Goal: Task Accomplishment & Management: Use online tool/utility

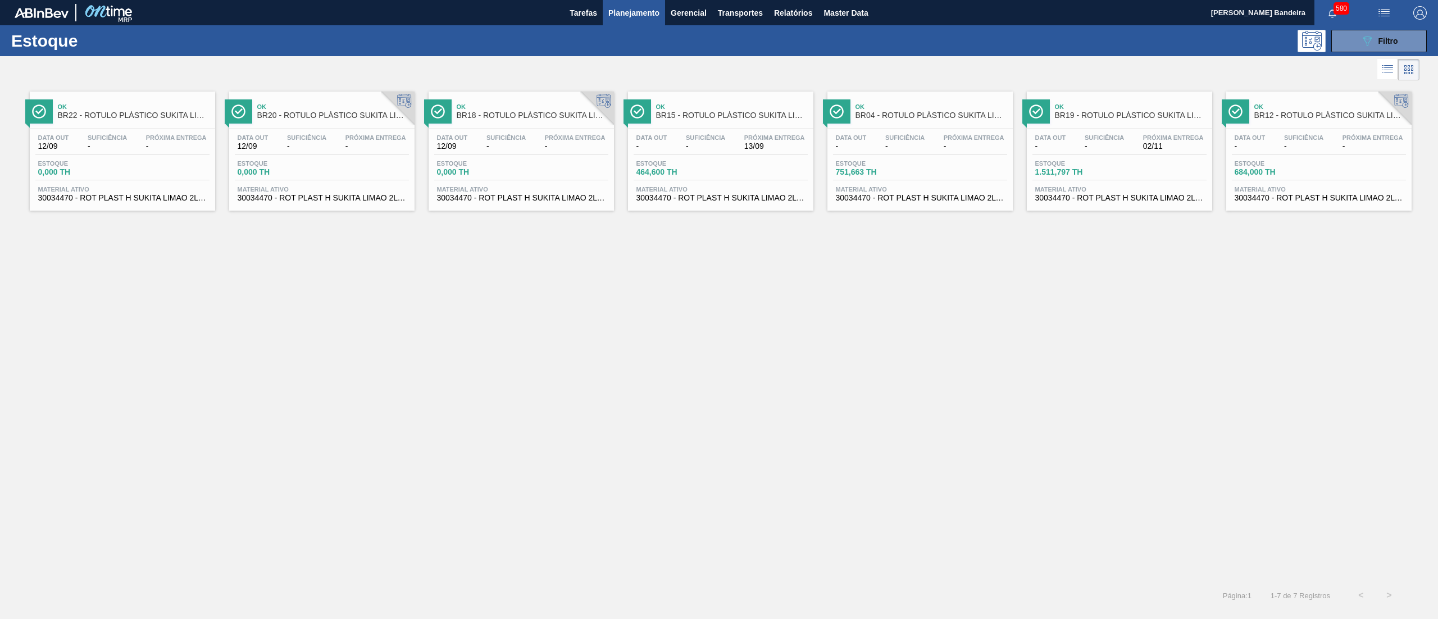
click at [1355, 40] on button "089F7B8B-B2A5-4AFE-B5C0-19BA573D28AC Filtro" at bounding box center [1378, 41] width 95 height 22
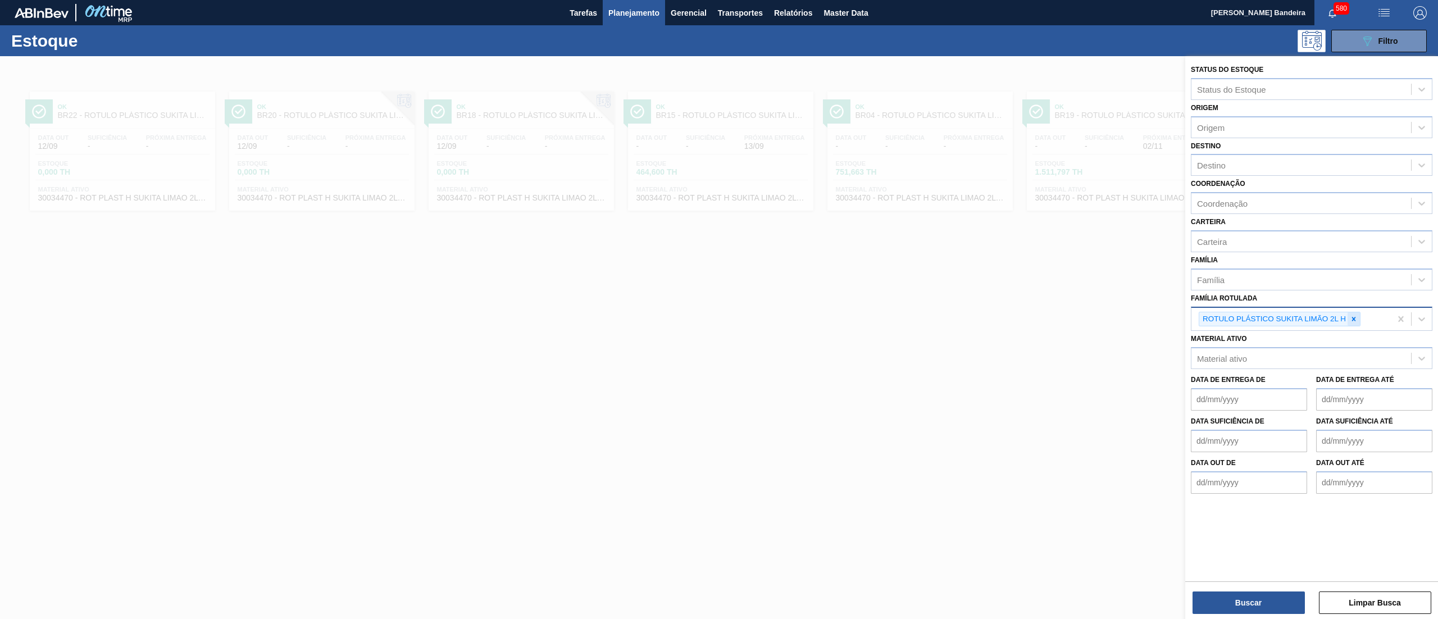
click at [1357, 319] on icon at bounding box center [1354, 319] width 8 height 8
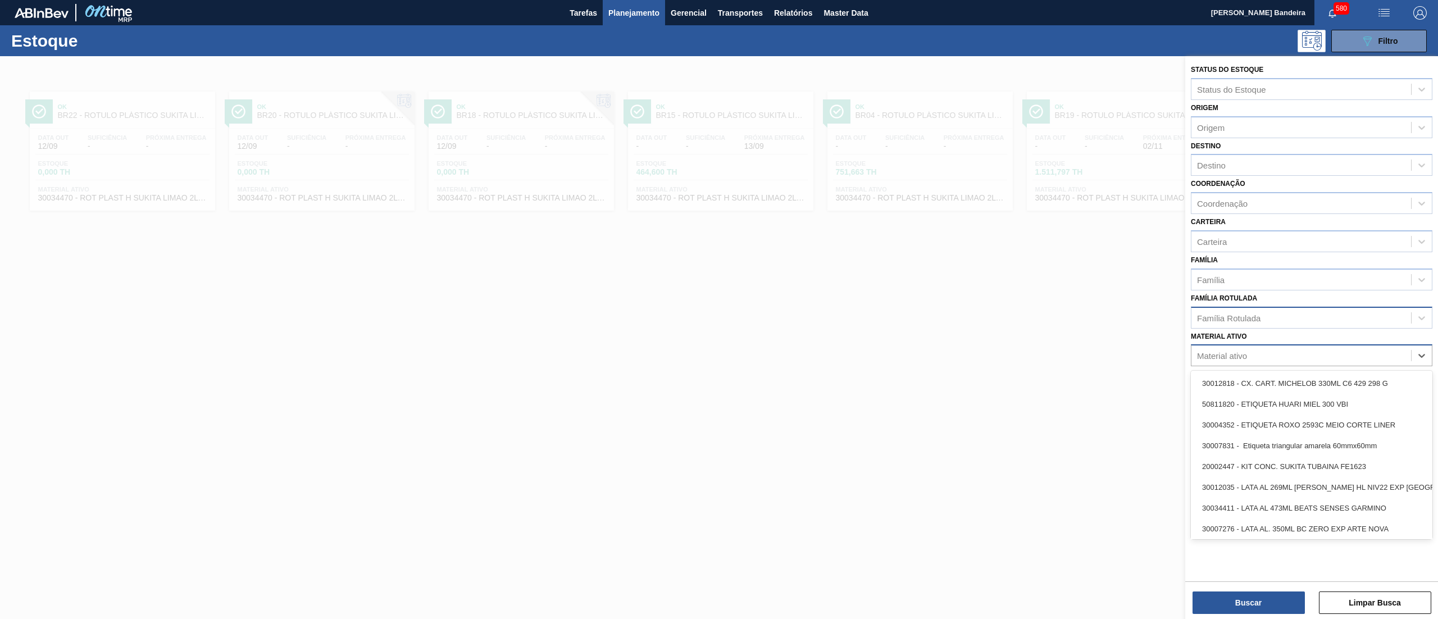
click at [1263, 344] on div "Material ativo" at bounding box center [1312, 355] width 242 height 22
paste ativo "ácido málico"
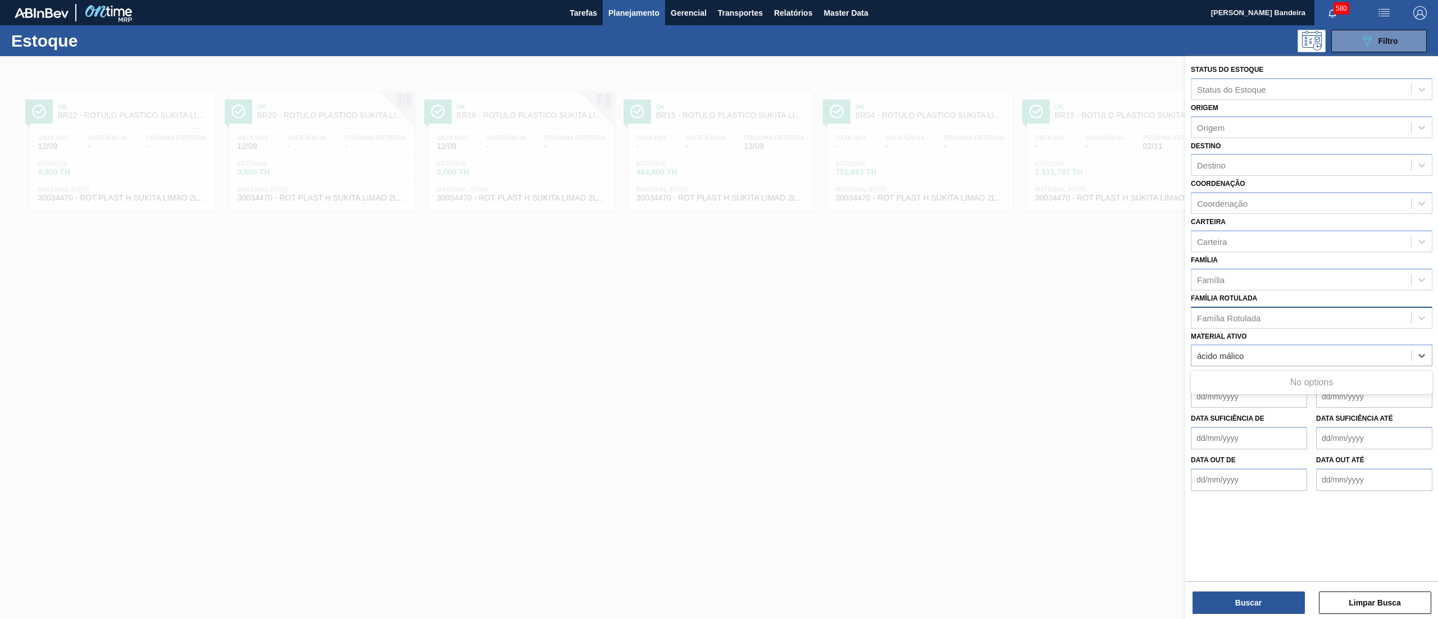
type ativo "ácido málico"
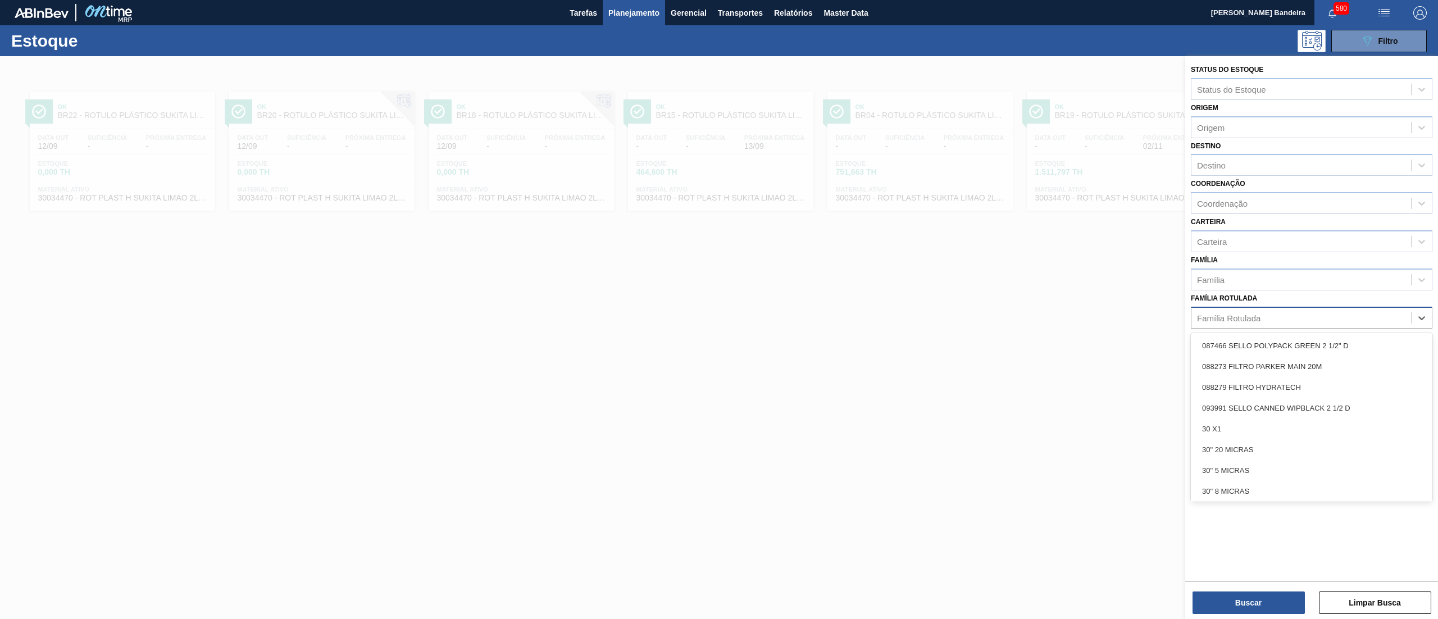
click at [1251, 322] on div "Família Rotulada" at bounding box center [1301, 317] width 220 height 16
paste Rotulada "ácido málico"
type Rotulada "ácido málico"
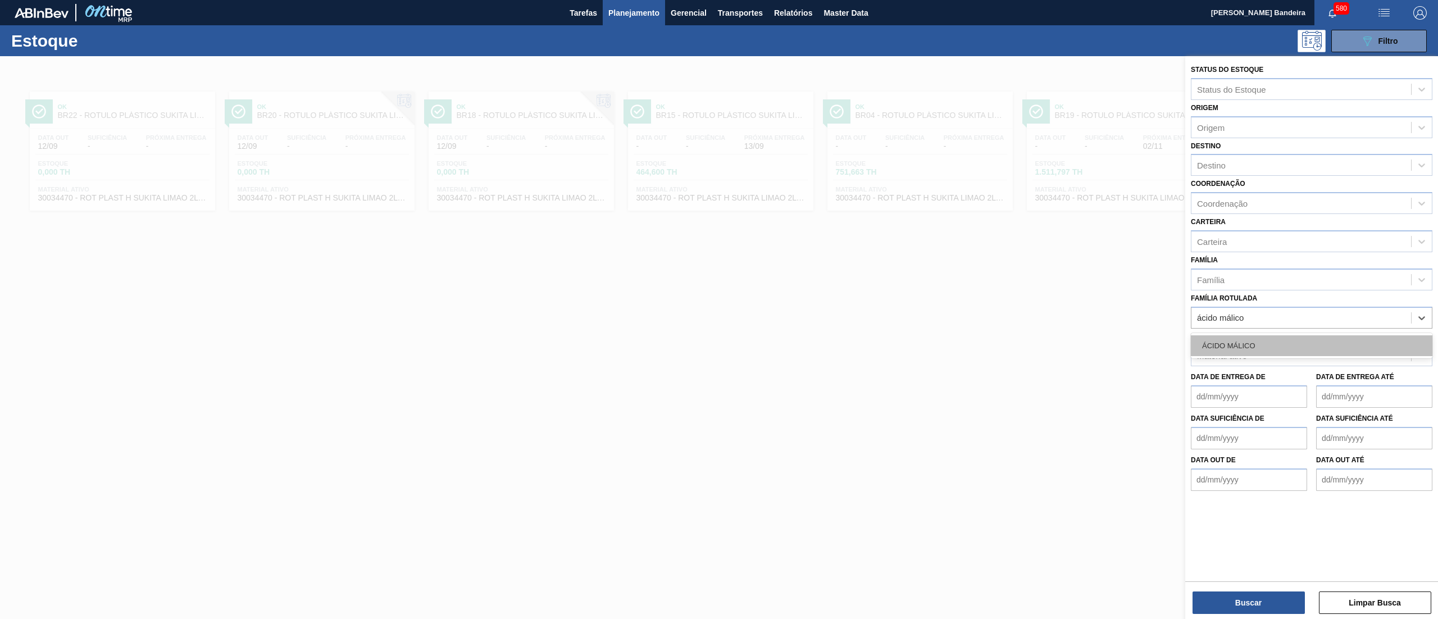
click at [1263, 340] on div "ÁCIDO MÁLICO" at bounding box center [1312, 345] width 242 height 21
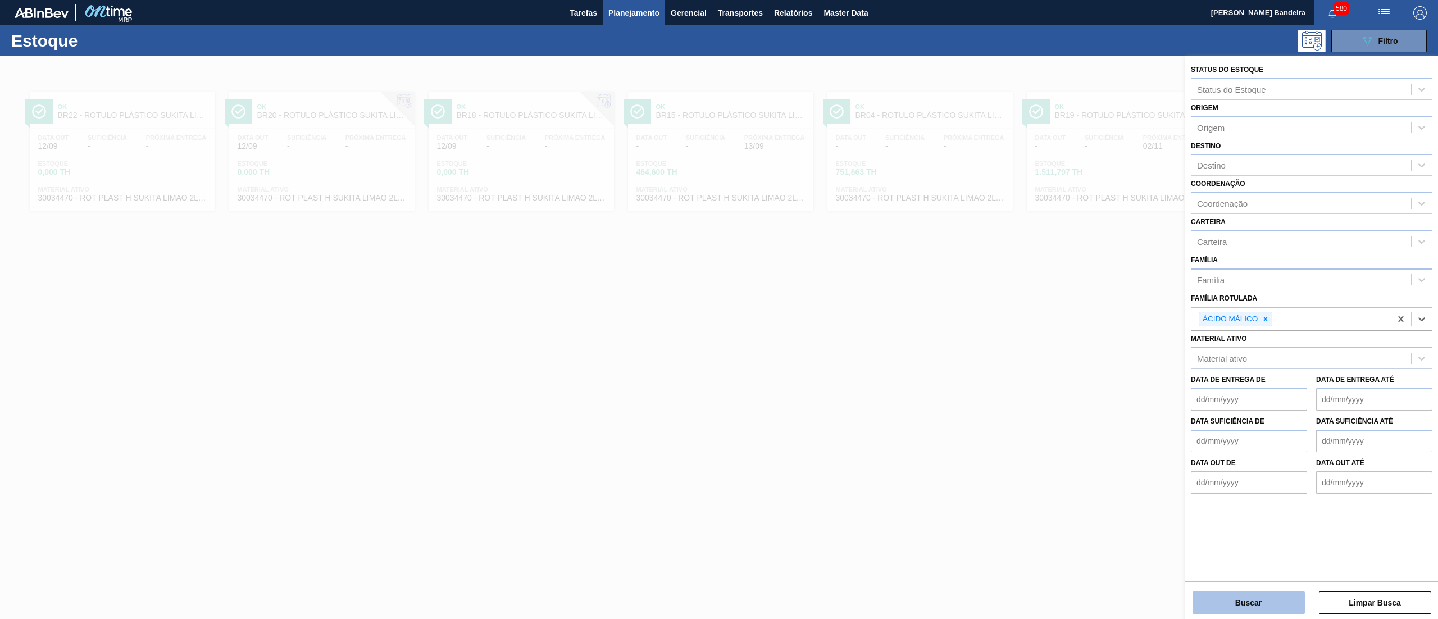
click at [1221, 599] on button "Buscar" at bounding box center [1248, 602] width 112 height 22
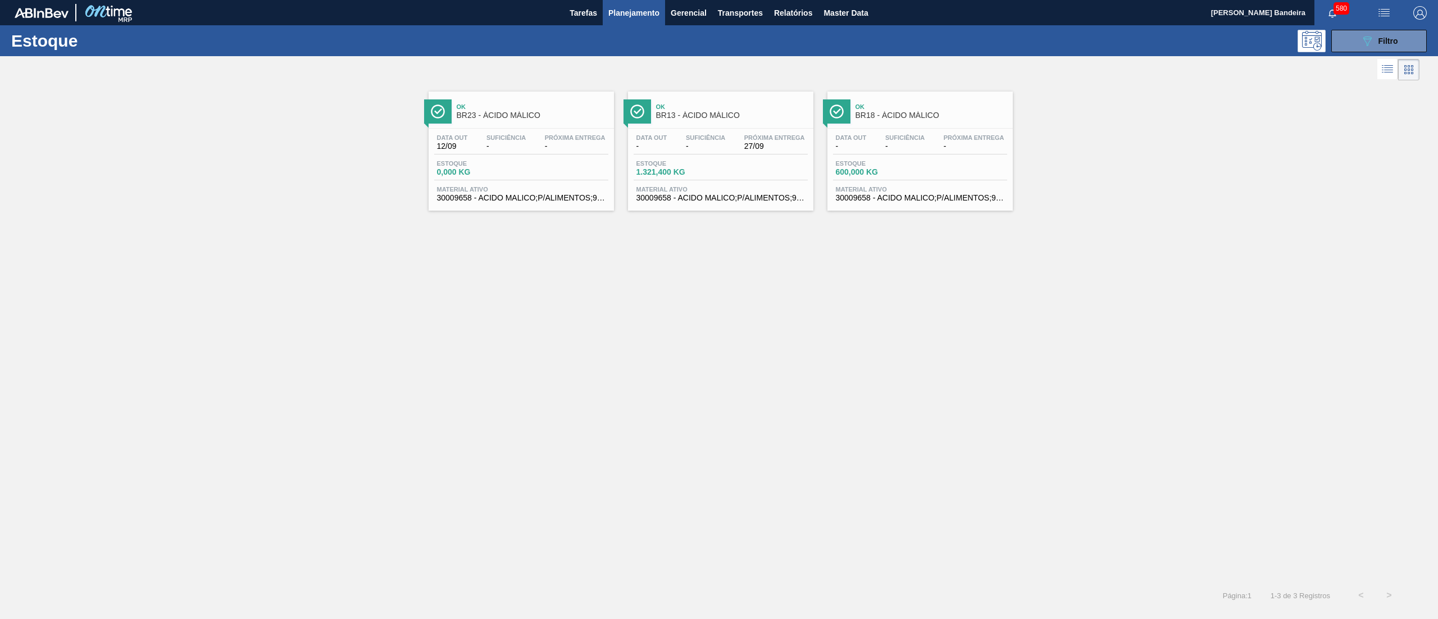
click at [711, 202] on span "30009658 - ACIDO MALICO;P/ALIMENTOS;99-100,5PCT" at bounding box center [720, 198] width 169 height 8
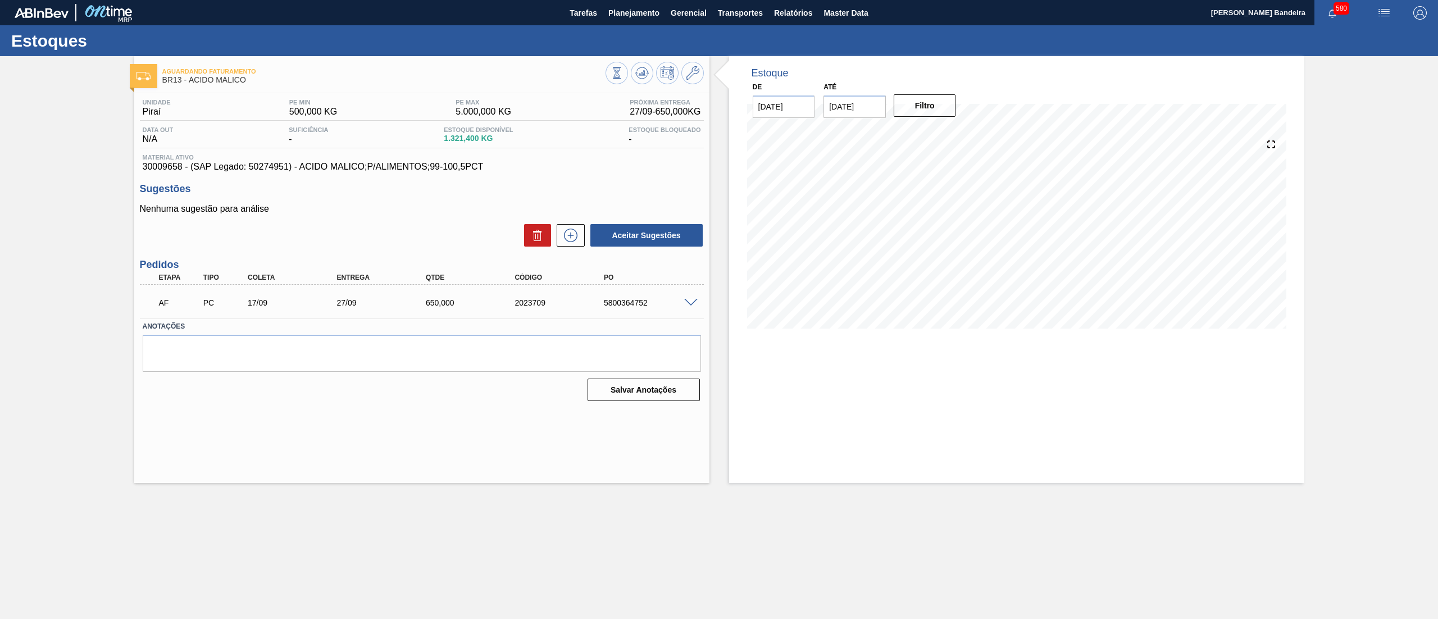
click at [688, 306] on span at bounding box center [690, 303] width 13 height 8
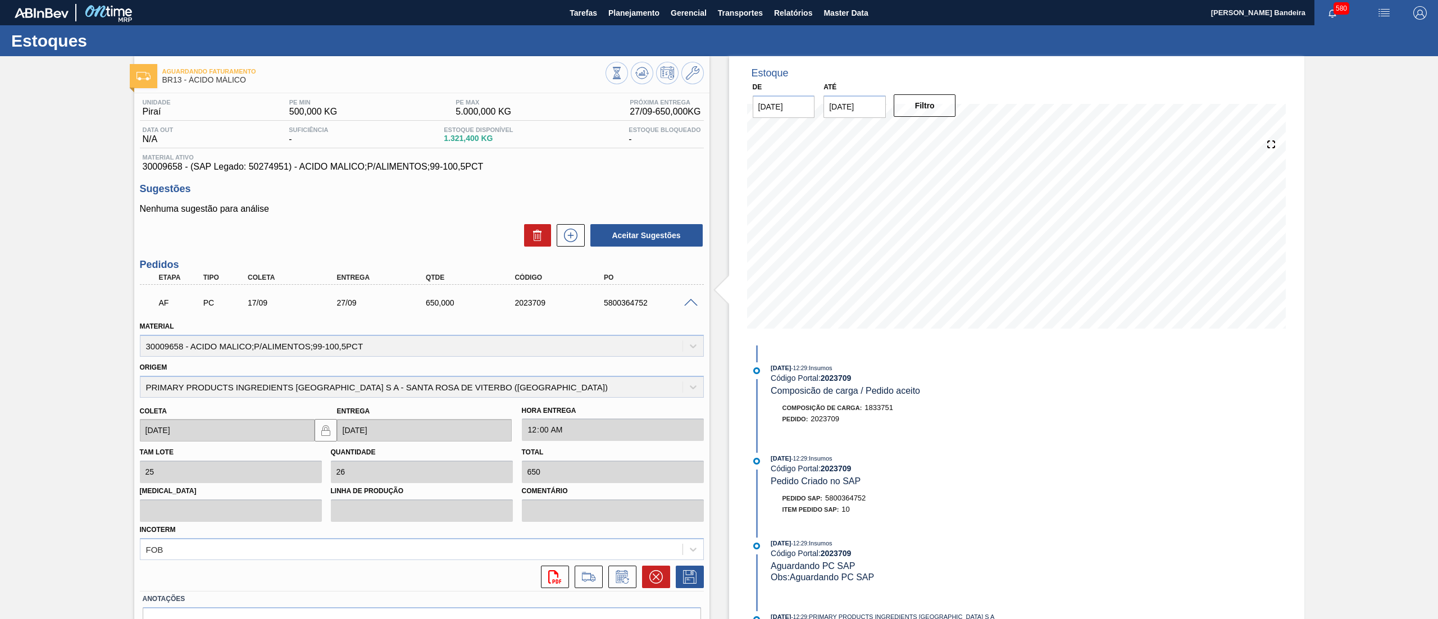
scroll to position [361, 0]
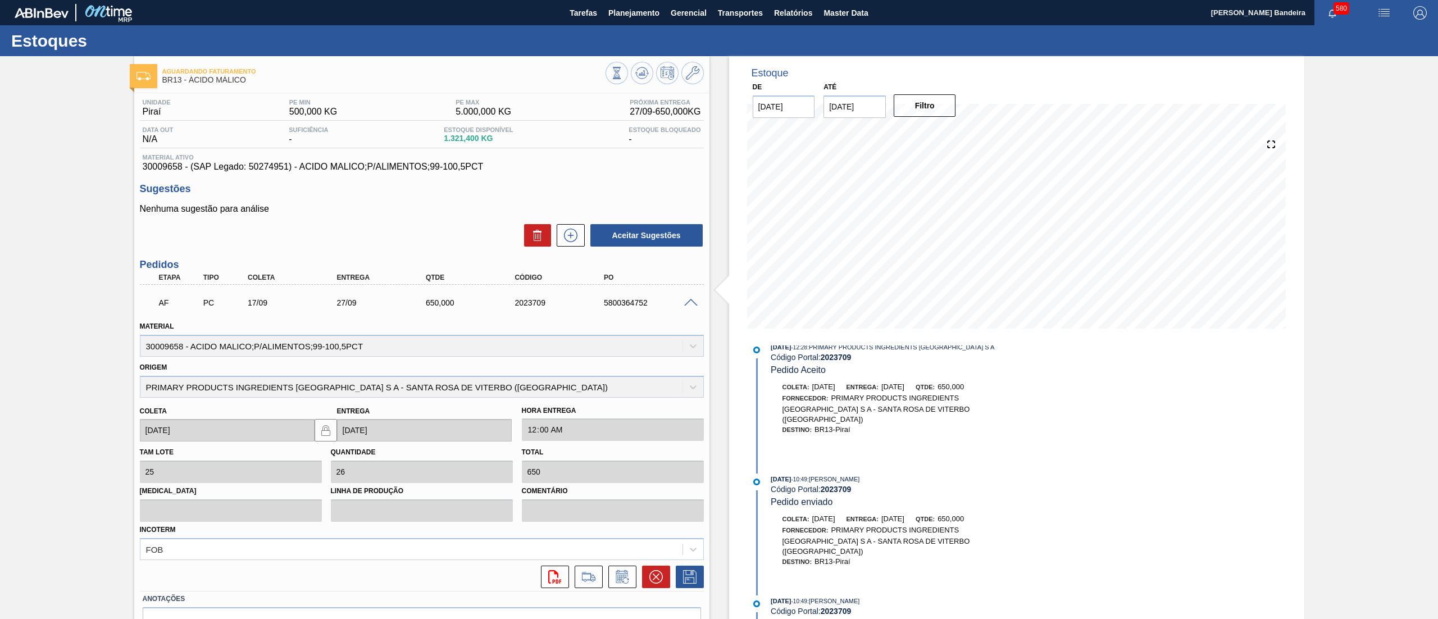
click at [688, 301] on span at bounding box center [690, 303] width 13 height 8
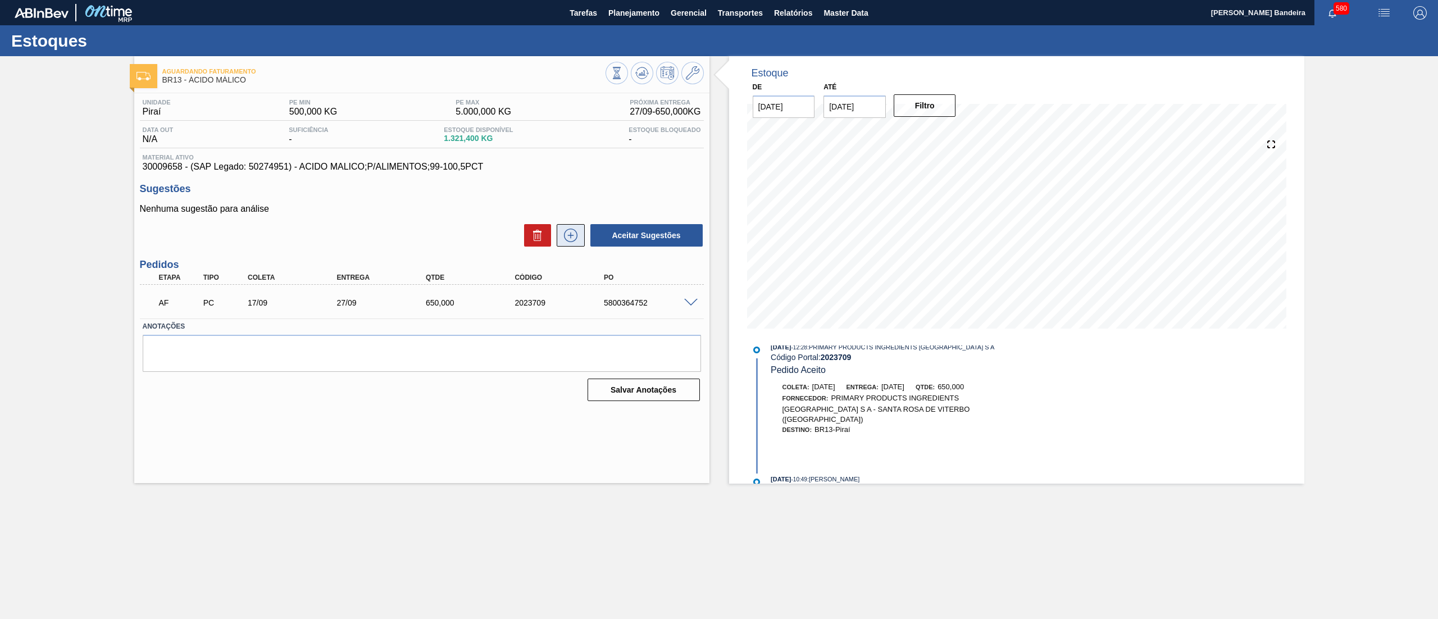
click at [569, 242] on icon at bounding box center [571, 235] width 18 height 13
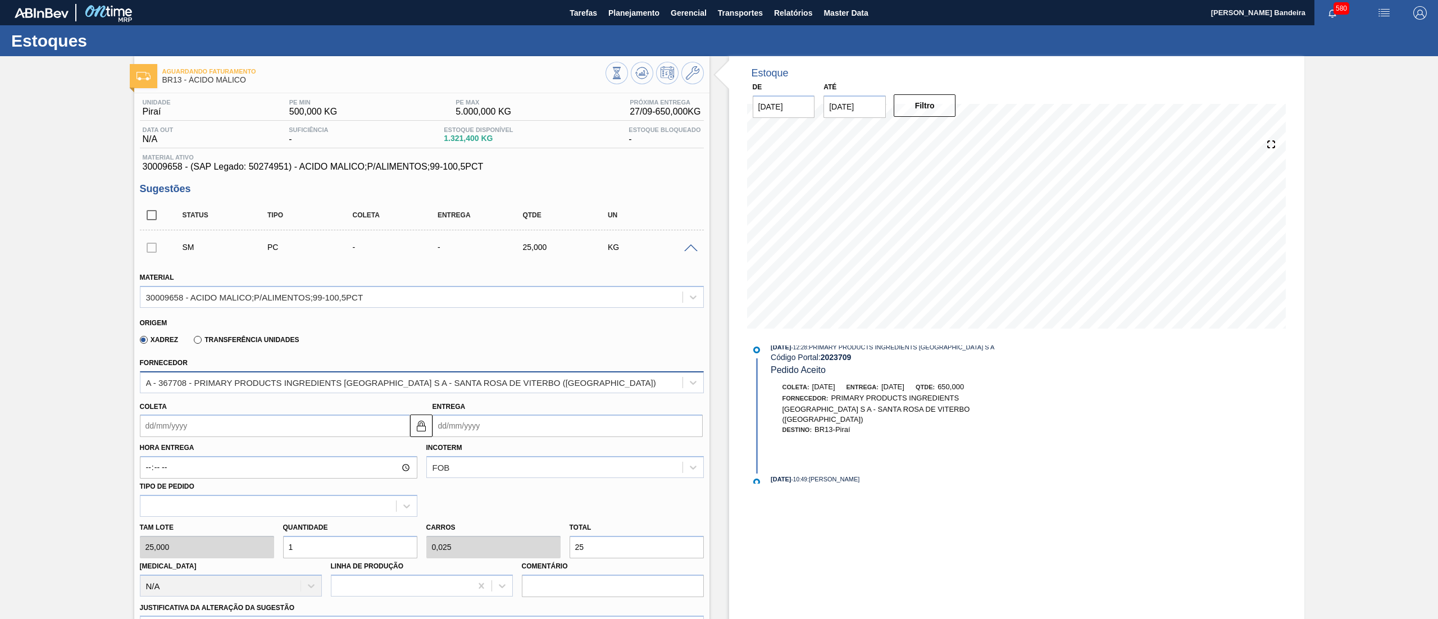
scroll to position [298, 0]
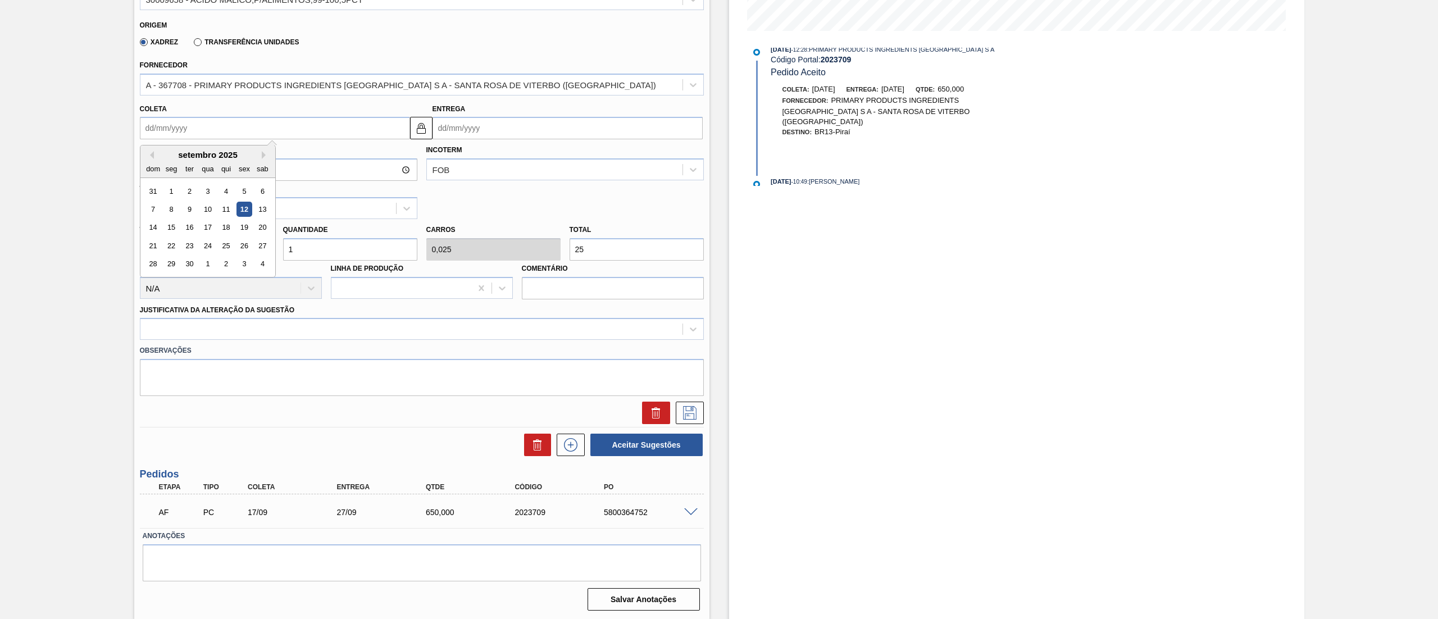
click at [244, 131] on input "Coleta" at bounding box center [275, 128] width 270 height 22
click at [170, 233] on div "15" at bounding box center [170, 227] width 15 height 15
type input "[DATE]"
click at [180, 238] on div "Tam lote 25,000 Quantidade 1 Carros 0,025 Total 25 [MEDICAL_DATA] N/A Linha de …" at bounding box center [421, 259] width 573 height 80
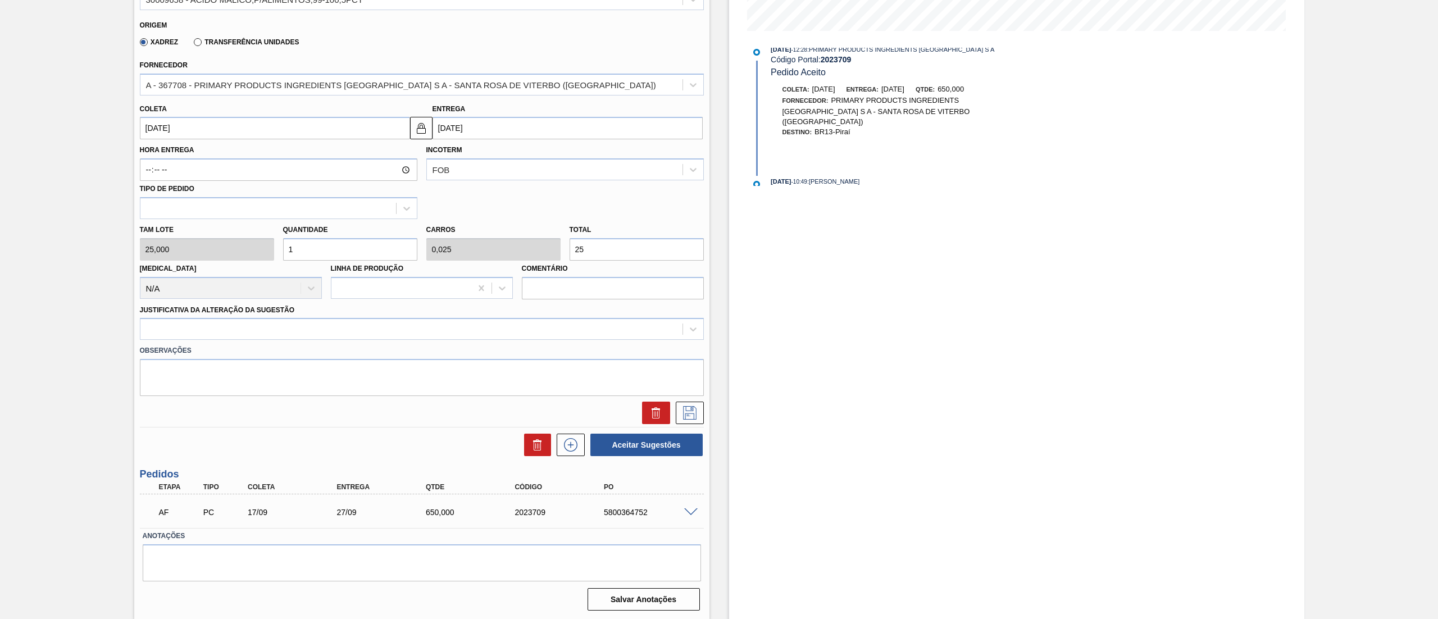
type input "12"
type input "0,3"
type input "300"
click at [201, 251] on div "Tam lote 25,000 Quantidade 12 Carros 0,3 Total 300 [MEDICAL_DATA] N/A Linha de …" at bounding box center [421, 259] width 573 height 80
type input "6"
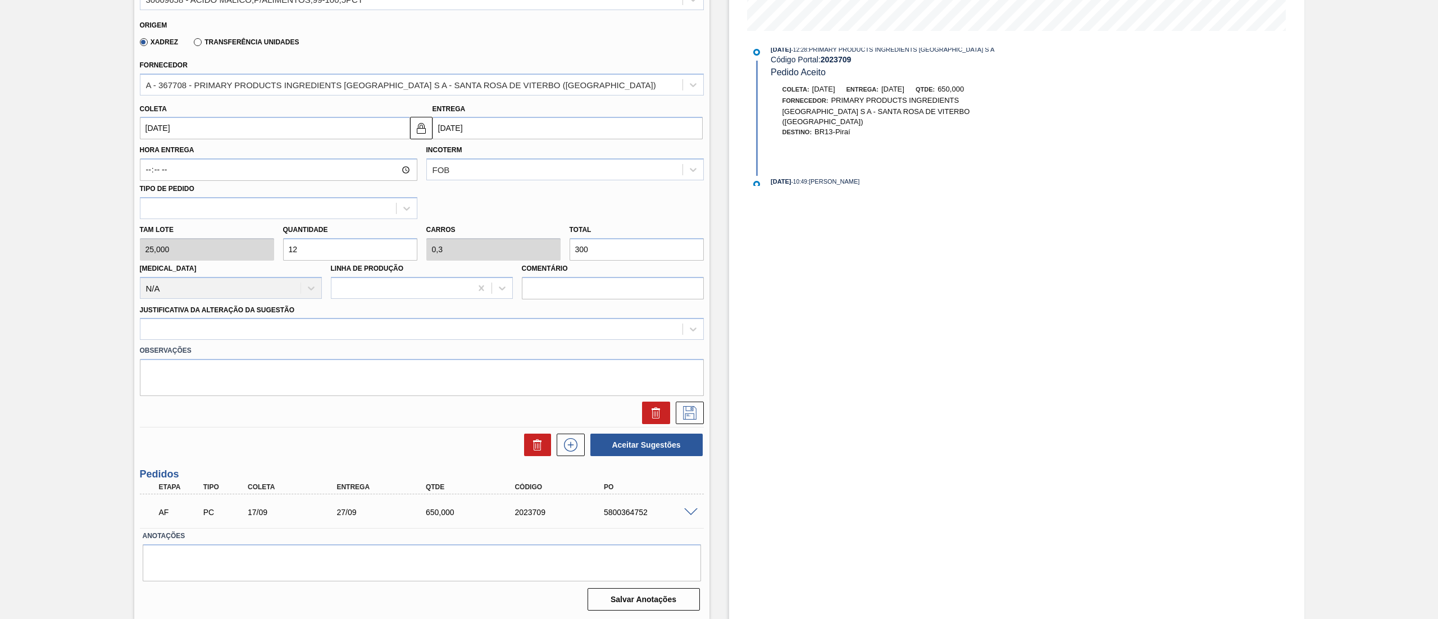
type input "0,15"
type input "150"
type input "60"
type input "1,5"
type input "1.500"
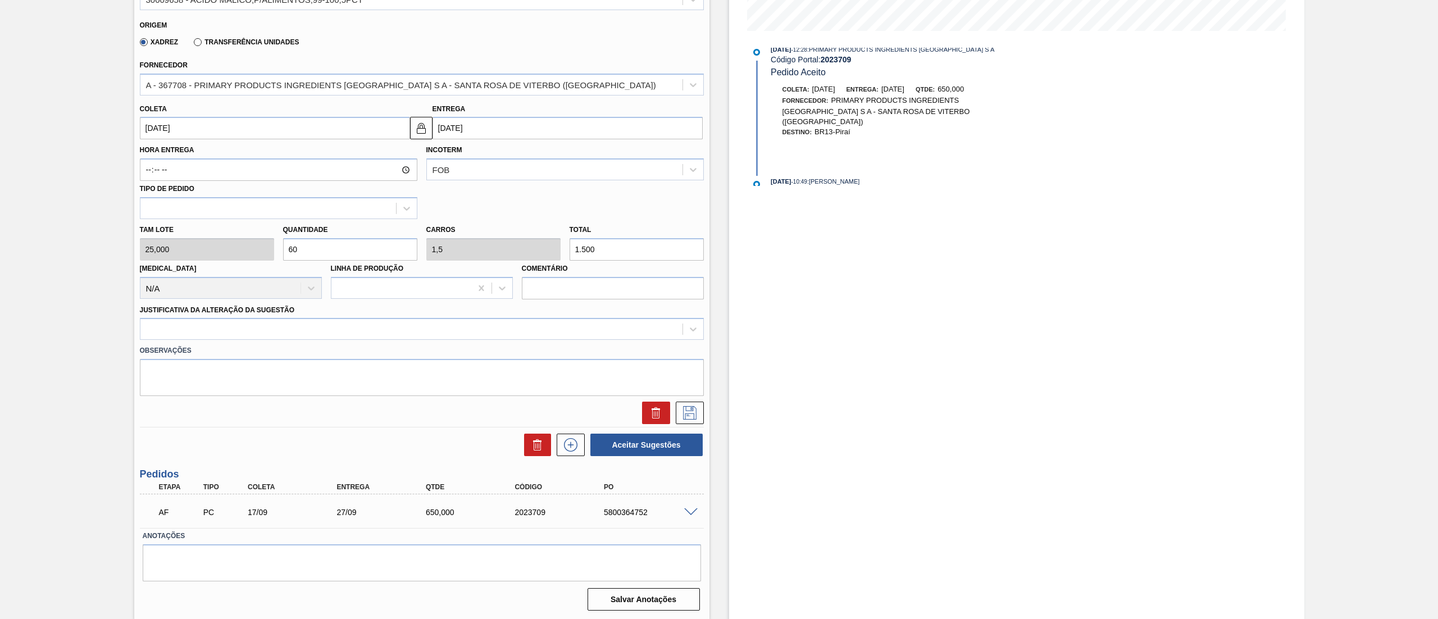
click at [198, 238] on div "Tam lote 25,000 Quantidade 60 Carros 1,5 Total 1.500 [MEDICAL_DATA] N/A Linha d…" at bounding box center [421, 259] width 573 height 80
type input "4"
type input "0,1"
type input "100"
type input "45"
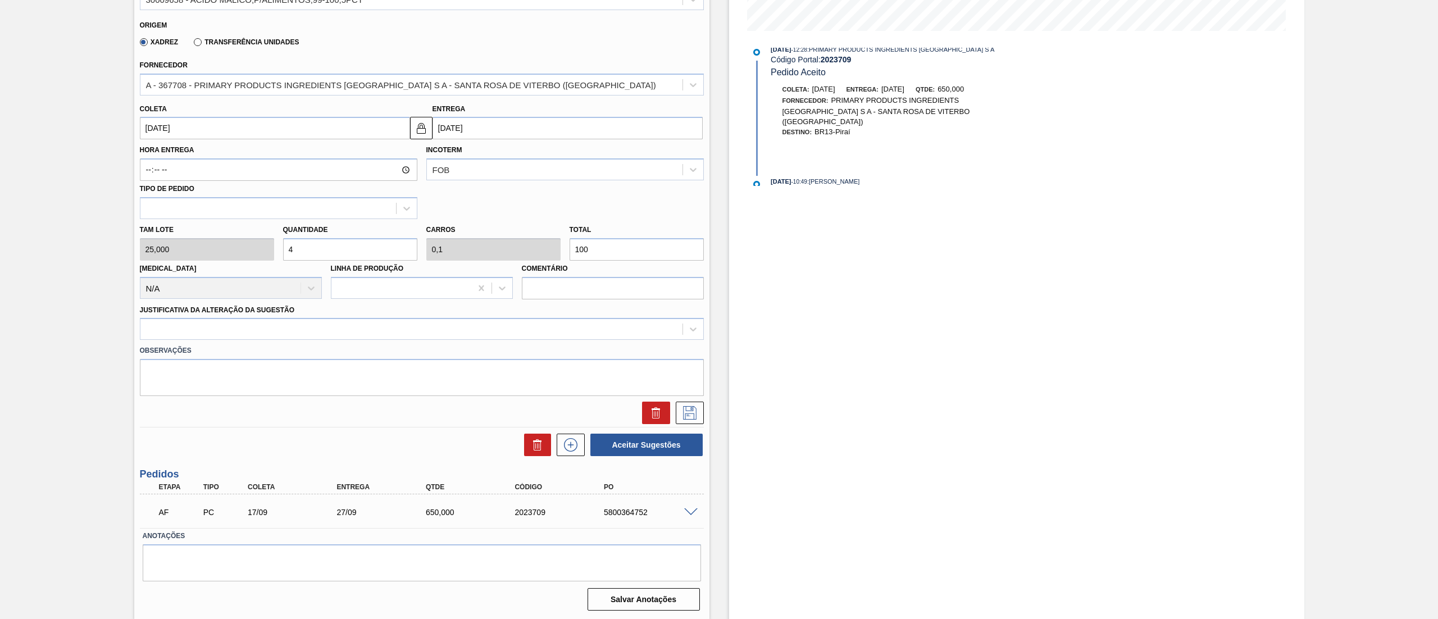
type input "1,125"
type input "1.125"
click at [227, 244] on div "Tam lote 25,000 Quantidade 45 Carros 1,125 Total 1.125 [MEDICAL_DATA] N/A Linha…" at bounding box center [421, 259] width 573 height 80
type input "4"
type input "0,1"
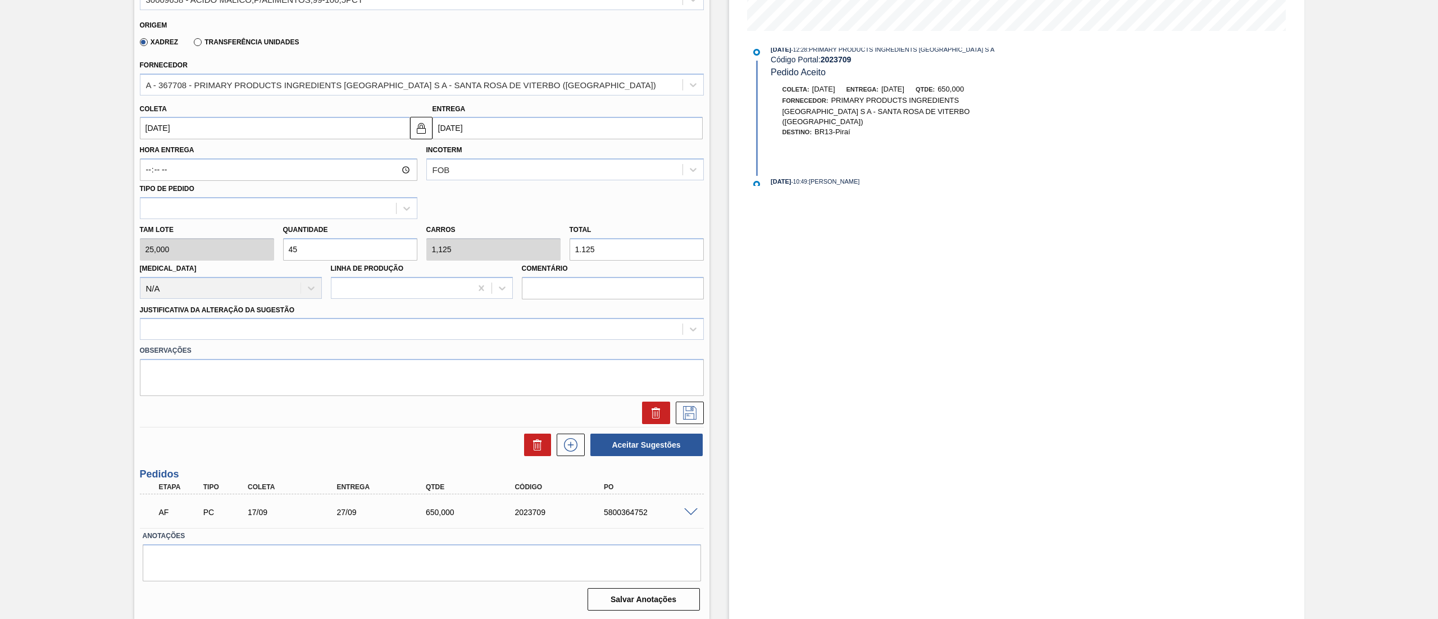
type input "100"
type input "40"
type input "1"
type input "1.000"
type input "40"
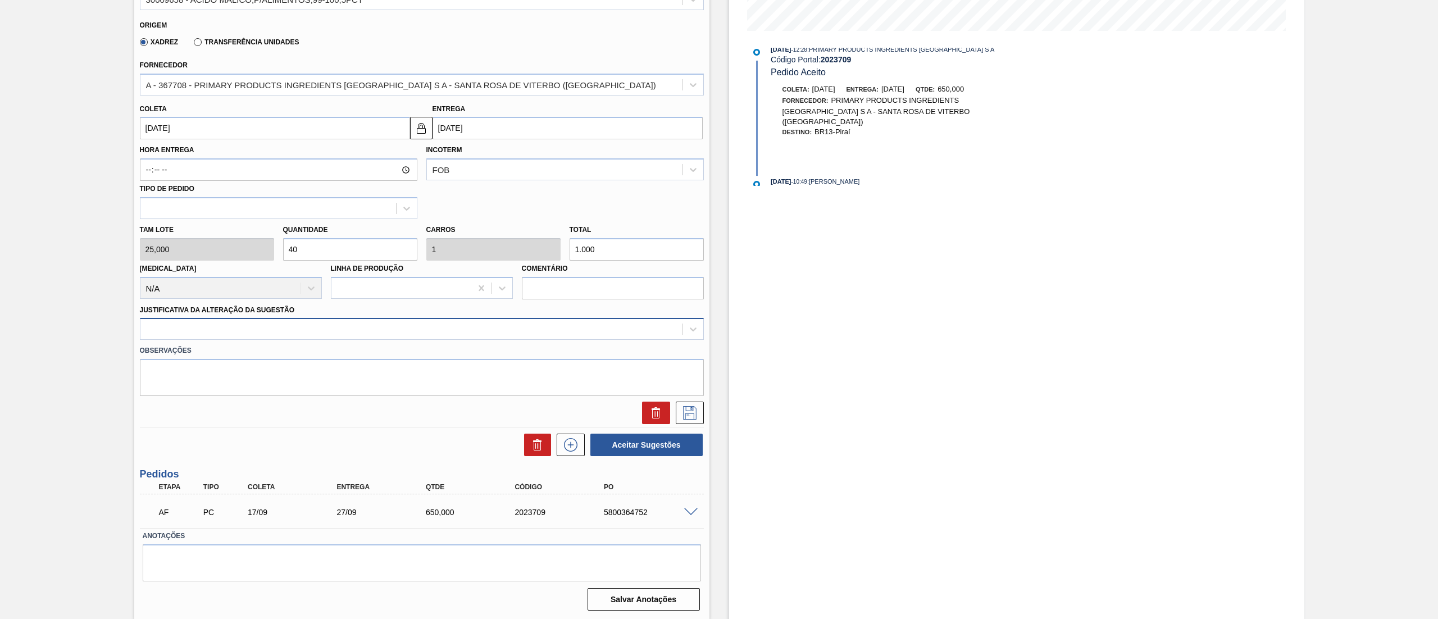
click at [243, 327] on div at bounding box center [411, 329] width 542 height 16
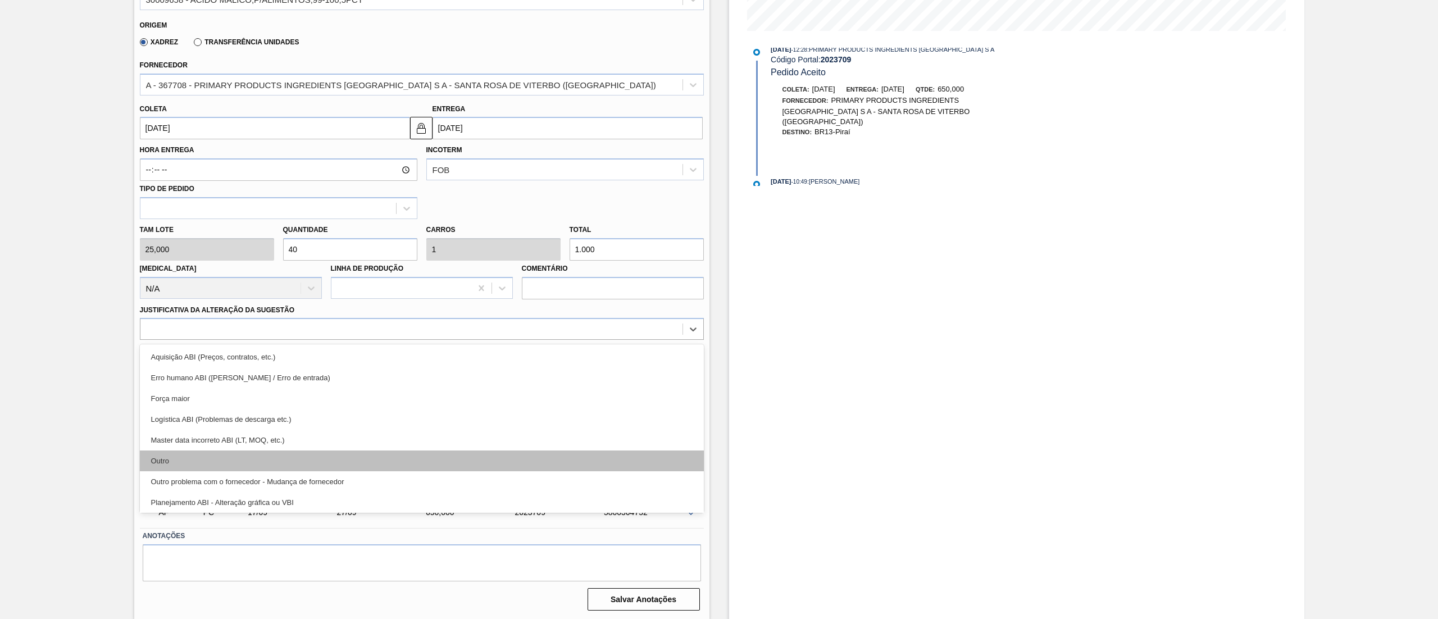
click at [235, 450] on div "Outro" at bounding box center [422, 460] width 564 height 21
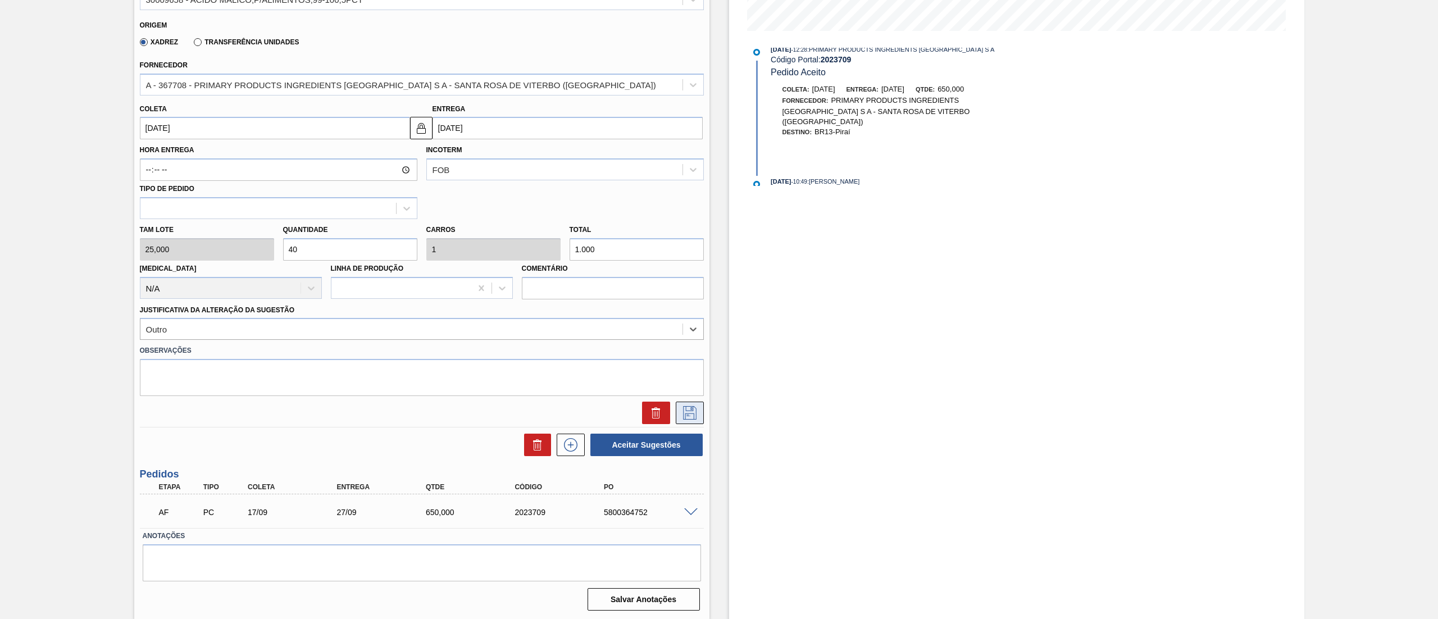
click at [695, 413] on icon at bounding box center [689, 412] width 13 height 13
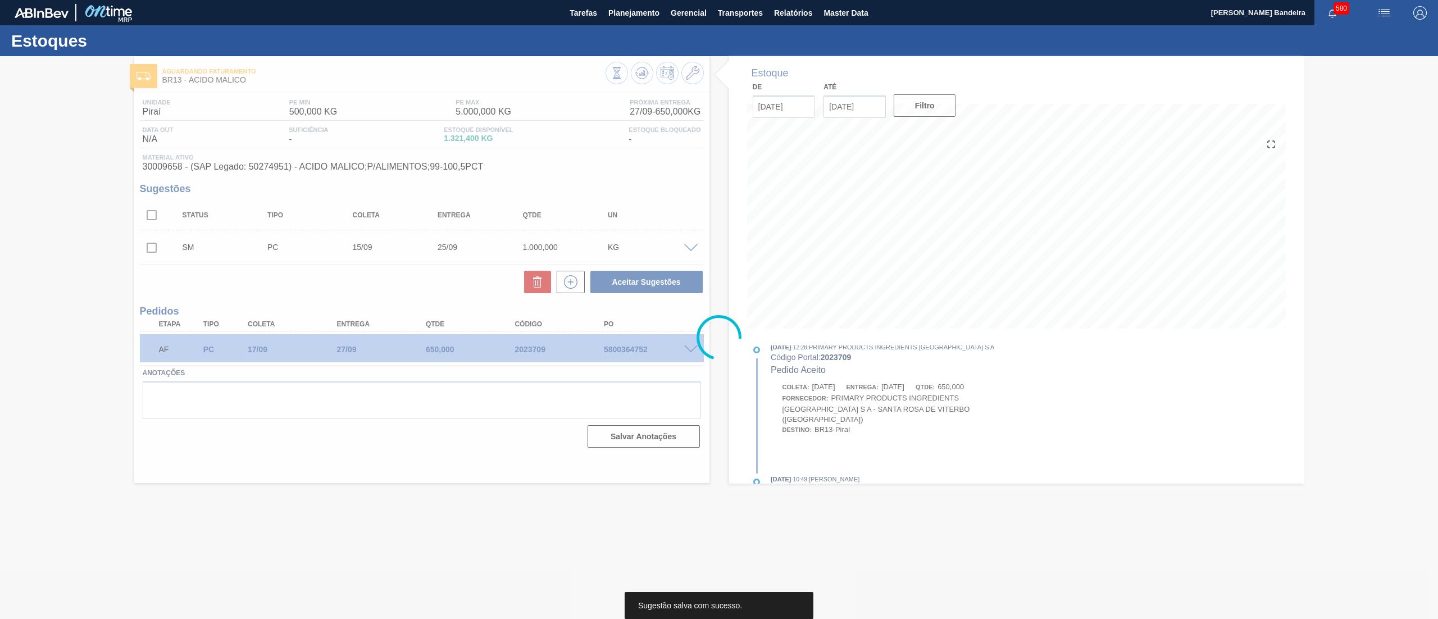
scroll to position [0, 0]
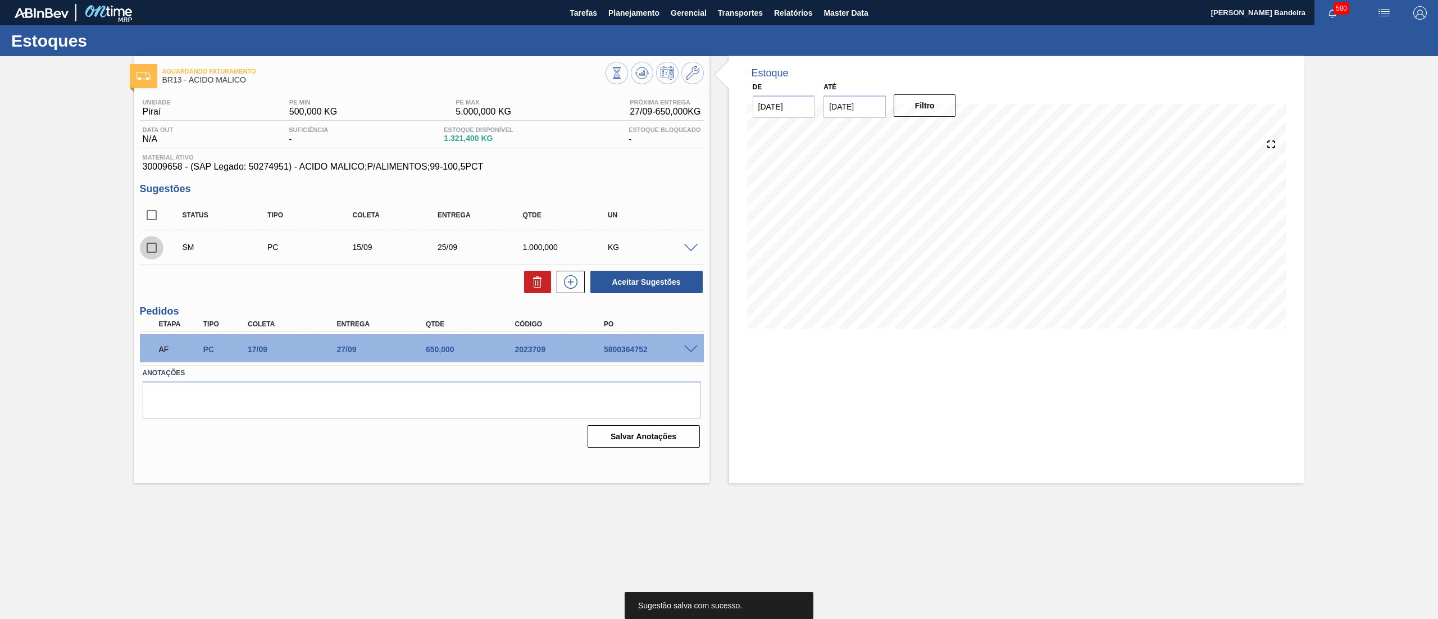
click at [155, 249] on input "checkbox" at bounding box center [152, 248] width 24 height 24
click at [632, 282] on button "Aceitar Sugestões" at bounding box center [646, 282] width 112 height 22
checkbox input "false"
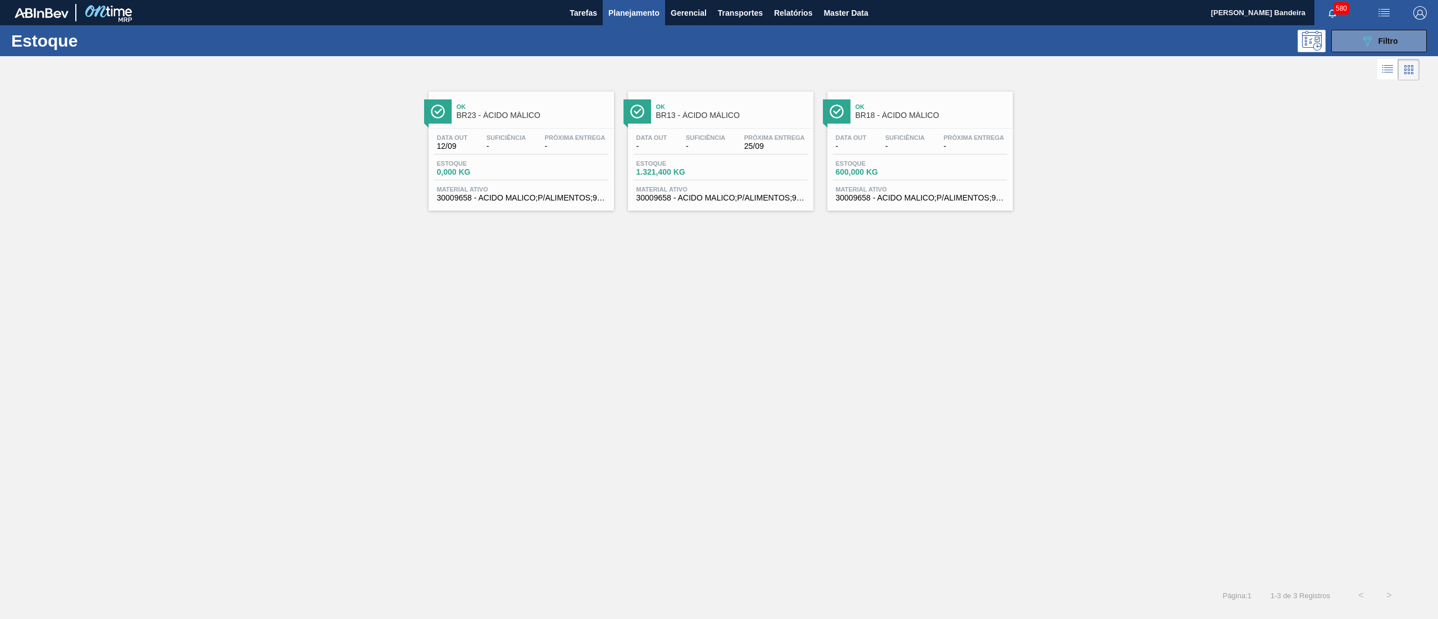
click at [729, 207] on div "Ok BR13 - ÁCIDO MÁLICO Data out - Suficiência - Próxima Entrega 25/09 Estoque 1…" at bounding box center [720, 151] width 185 height 119
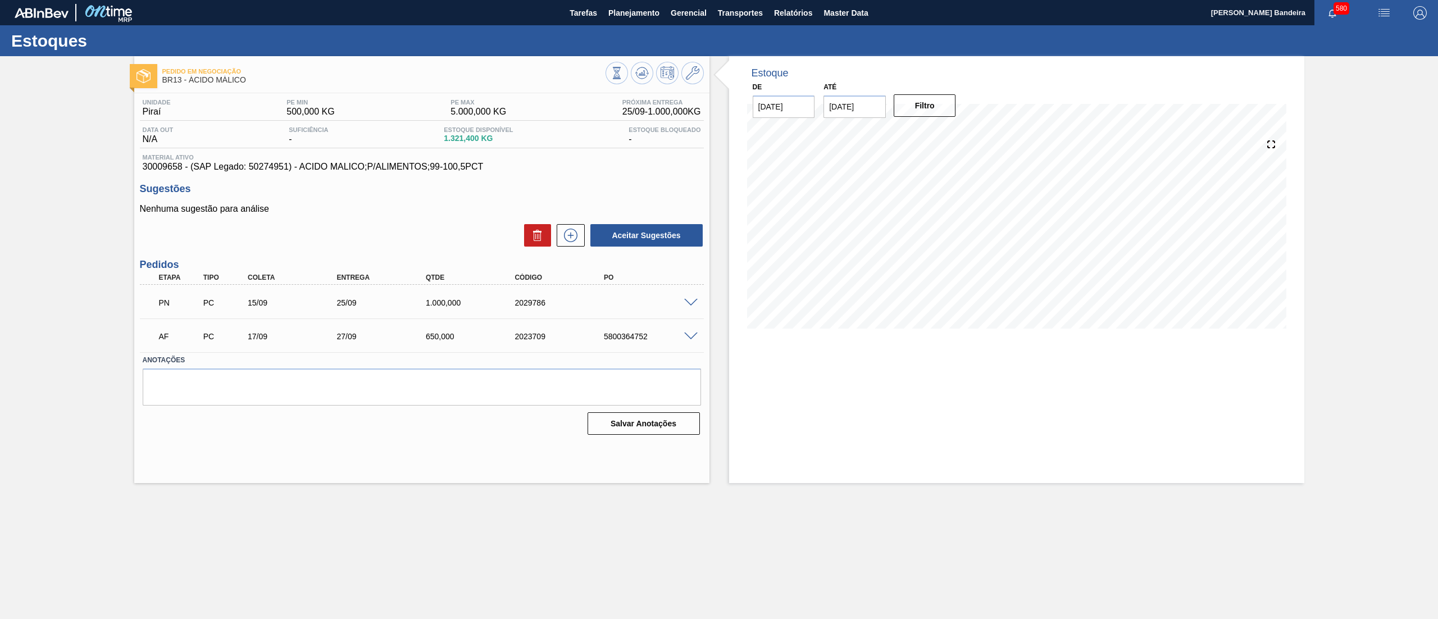
click at [688, 301] on span at bounding box center [690, 303] width 13 height 8
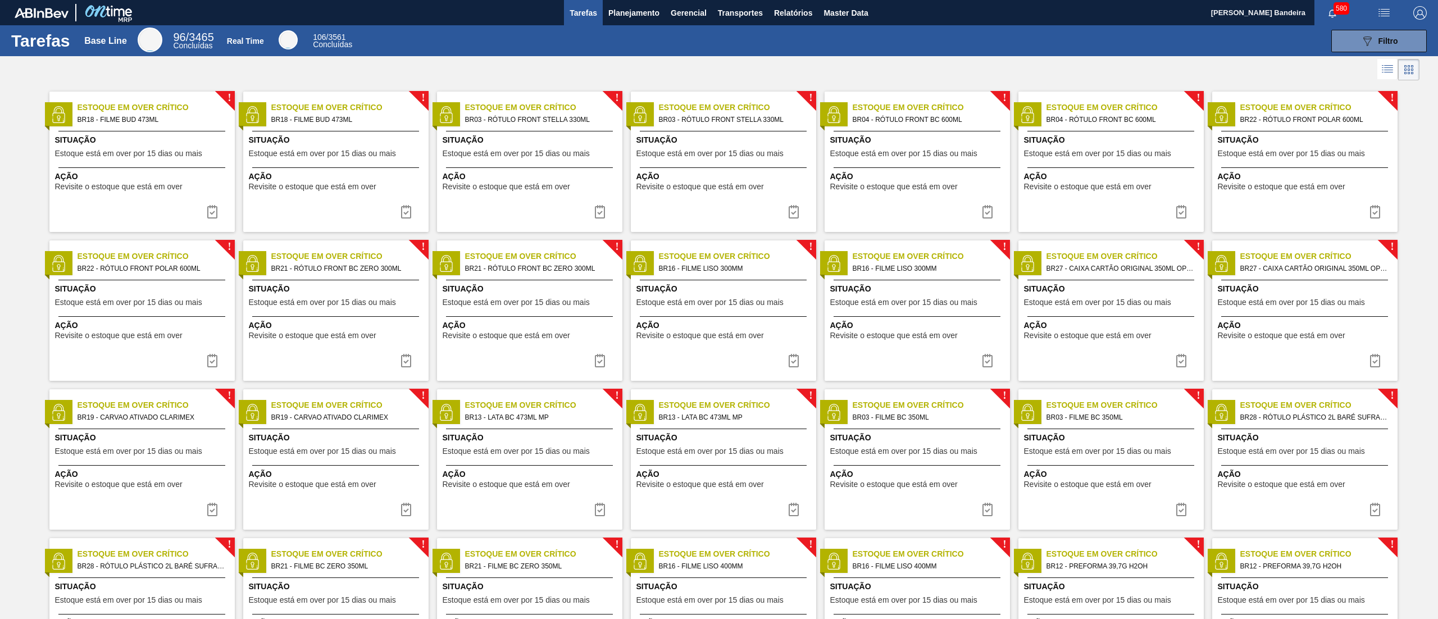
click at [626, 26] on div "Tarefas Base Line 96 / 3465 Concluídas Real Time 106 / 3561 Concluídas 089F7B8B…" at bounding box center [719, 40] width 1438 height 31
drag, startPoint x: 627, startPoint y: 21, endPoint x: 627, endPoint y: 33, distance: 11.2
click at [628, 20] on button "Planejamento" at bounding box center [634, 12] width 62 height 25
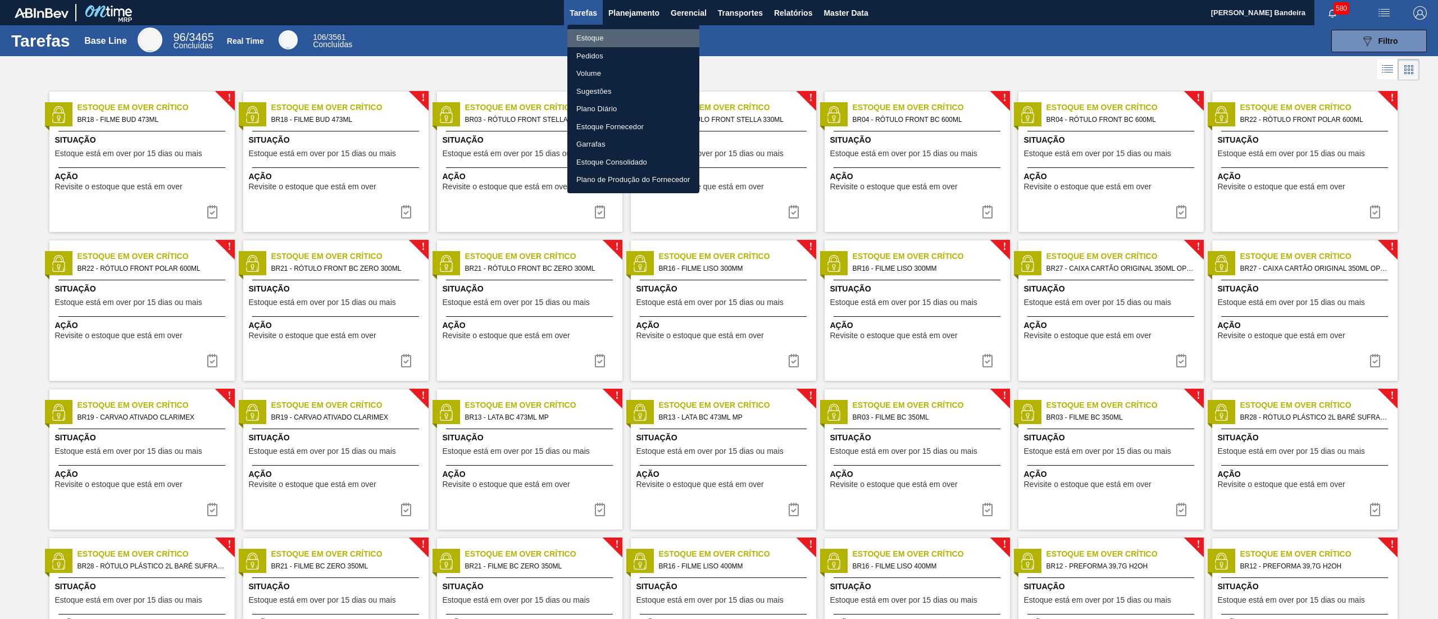
click at [625, 35] on li "Estoque" at bounding box center [633, 38] width 132 height 18
